Goal: Use online tool/utility: Utilize a website feature to perform a specific function

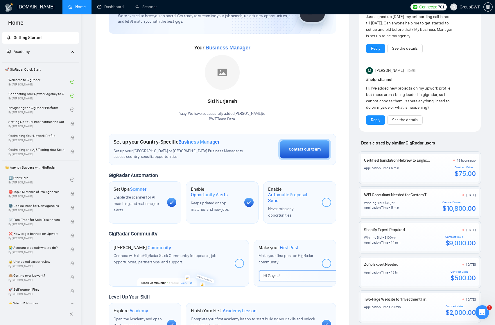
scroll to position [55, 0]
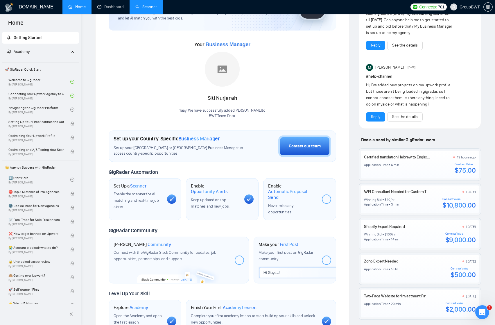
click at [146, 8] on link "Scanner" at bounding box center [145, 6] width 21 height 5
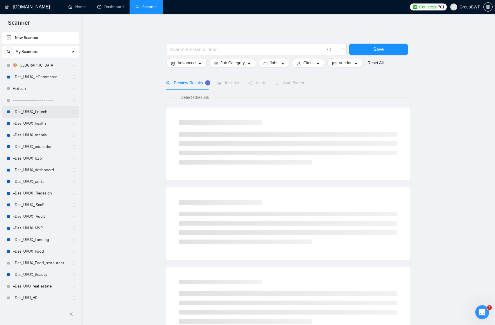
click at [30, 110] on link "+Des_UI/UX_fintech" at bounding box center [40, 112] width 55 height 12
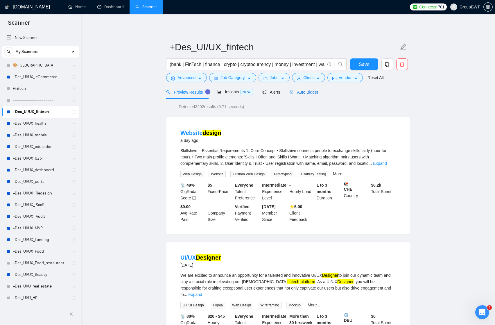
click at [309, 94] on span "Auto Bidder" at bounding box center [303, 92] width 29 height 5
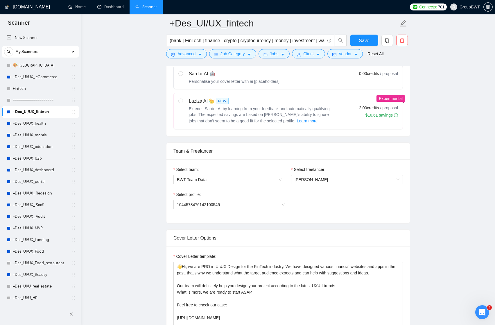
scroll to position [243, 0]
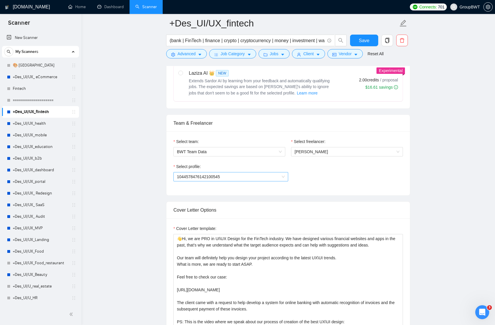
click at [280, 173] on span "1044578476142100545" at bounding box center [231, 176] width 108 height 9
click at [310, 147] on span "[PERSON_NAME]" at bounding box center [346, 151] width 105 height 9
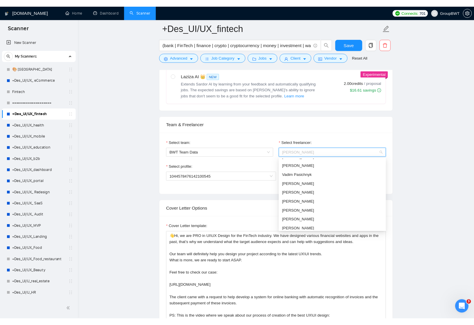
scroll to position [46, 0]
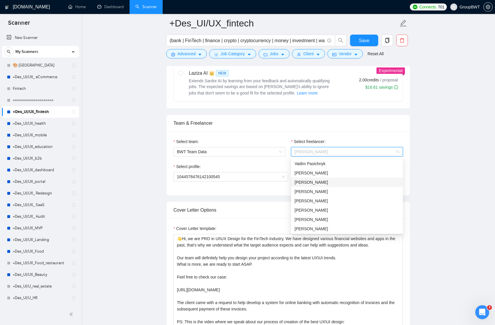
click at [319, 183] on div "[PERSON_NAME]" at bounding box center [346, 182] width 105 height 6
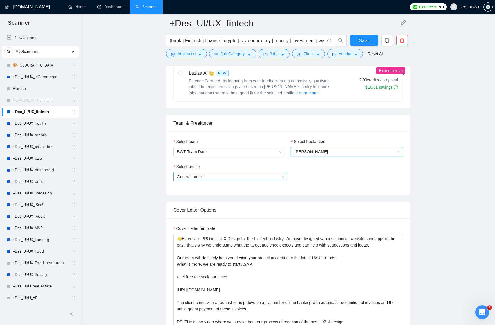
click at [281, 177] on span "General profile" at bounding box center [231, 176] width 108 height 9
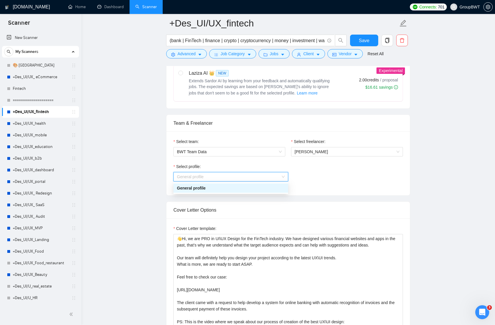
click at [276, 185] on div "General profile" at bounding box center [231, 188] width 108 height 6
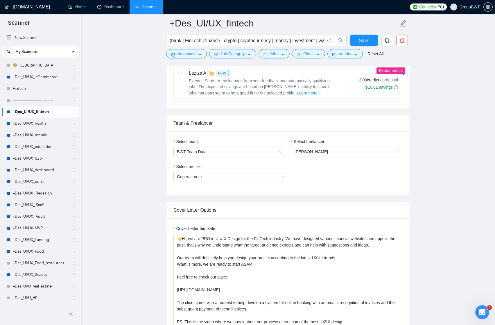
click at [305, 181] on div "Select profile: General profile" at bounding box center [287, 175] width 229 height 25
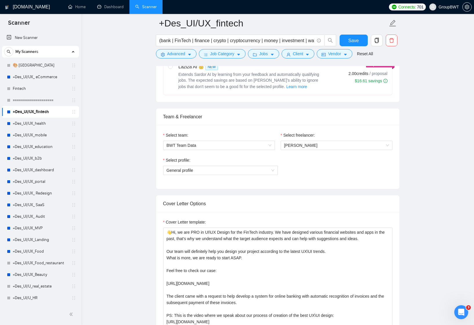
scroll to position [251, 0]
